Goal: Find specific page/section: Find specific page/section

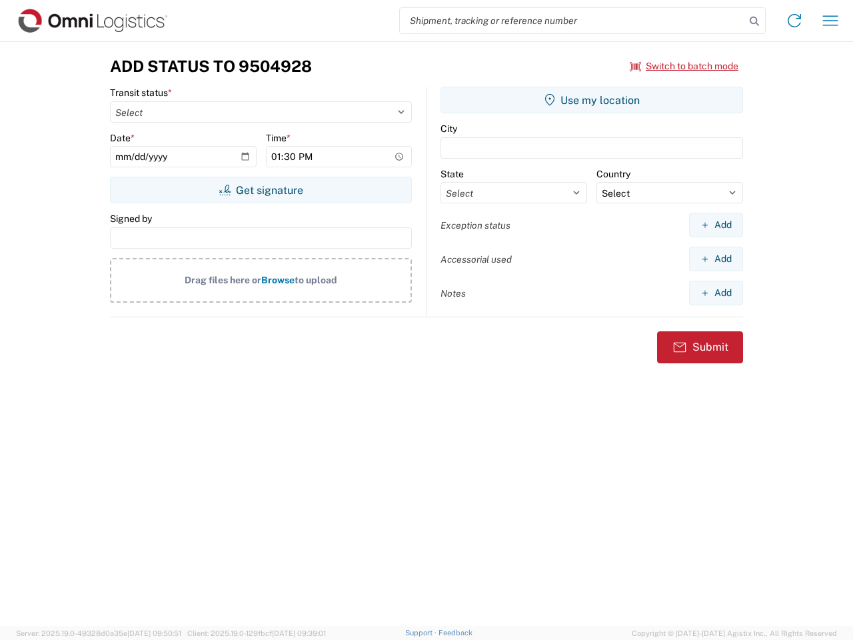
click at [572, 21] on input "search" at bounding box center [572, 20] width 345 height 25
click at [754, 21] on icon at bounding box center [754, 21] width 19 height 19
click at [794, 21] on icon at bounding box center [793, 20] width 21 height 21
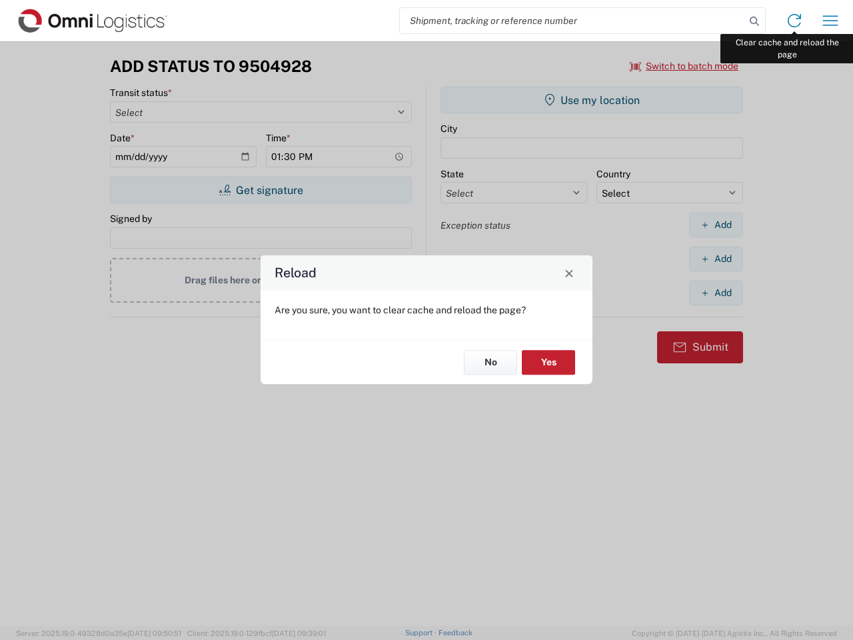
click at [830, 21] on div "Reload Are you sure, you want to clear cache and reload the page? No Yes" at bounding box center [426, 320] width 853 height 640
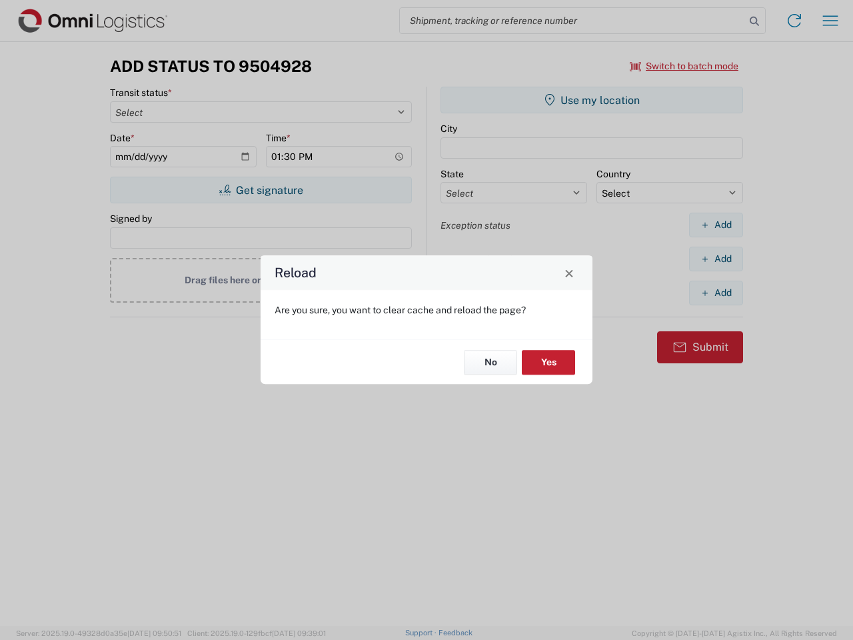
click at [684, 66] on div "Reload Are you sure, you want to clear cache and reload the page? No Yes" at bounding box center [426, 320] width 853 height 640
click at [260, 190] on div "Reload Are you sure, you want to clear cache and reload the page? No Yes" at bounding box center [426, 320] width 853 height 640
click at [592, 100] on div "Reload Are you sure, you want to clear cache and reload the page? No Yes" at bounding box center [426, 320] width 853 height 640
click at [716, 225] on div "Reload Are you sure, you want to clear cache and reload the page? No Yes" at bounding box center [426, 320] width 853 height 640
click at [716, 258] on div "Reload Are you sure, you want to clear cache and reload the page? No Yes" at bounding box center [426, 320] width 853 height 640
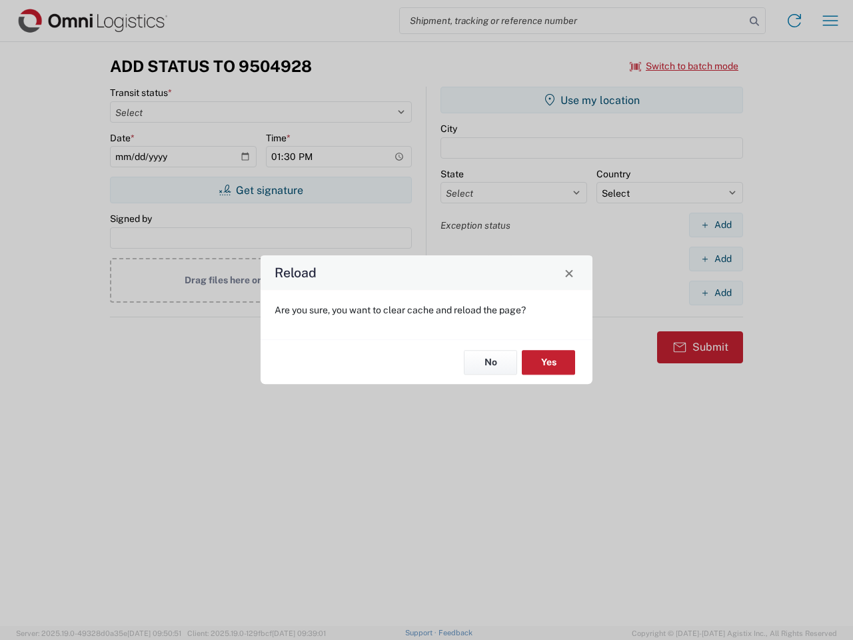
click at [716, 292] on div "Reload Are you sure, you want to clear cache and reload the page? No Yes" at bounding box center [426, 320] width 853 height 640
